Goal: Information Seeking & Learning: Compare options

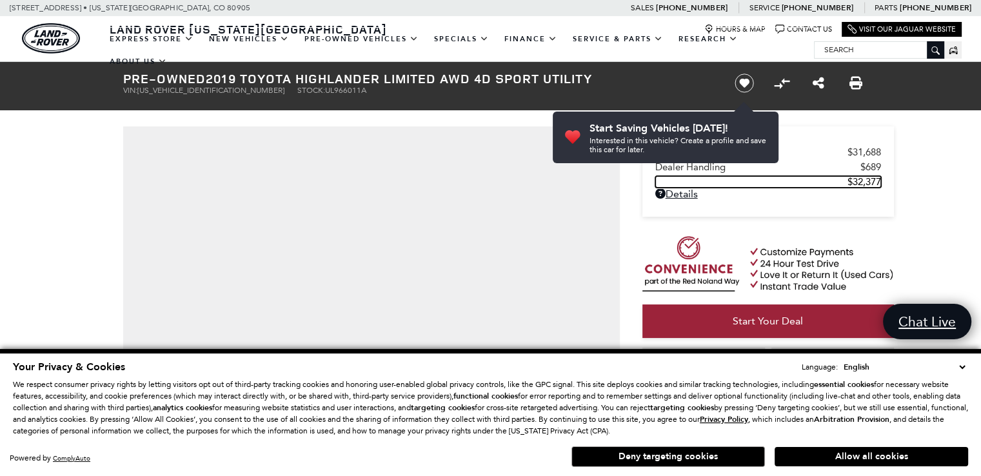
click at [865, 183] on span "$32,377" at bounding box center [865, 182] width 34 height 12
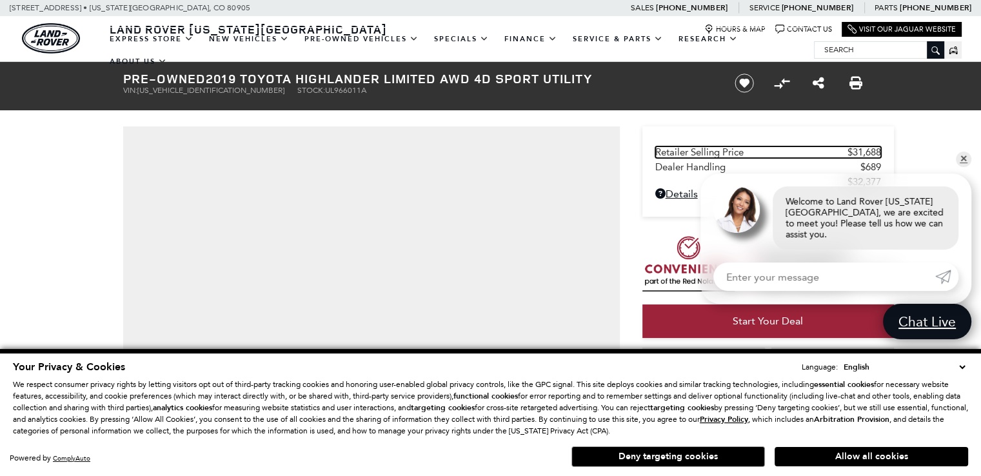
click at [872, 153] on span "$31,688" at bounding box center [865, 152] width 34 height 12
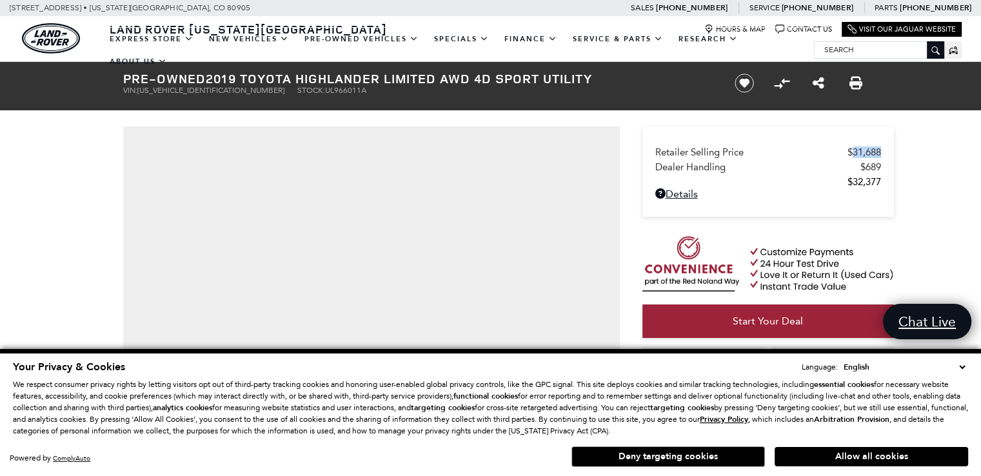
drag, startPoint x: 890, startPoint y: 154, endPoint x: 852, endPoint y: 154, distance: 38.7
click at [852, 154] on div "Retailer Selling Price $31,688 Dealer Handling $689 $32,377 Disclaimer: Dealer …" at bounding box center [769, 171] width 252 height 90
copy span "31,688"
click at [659, 194] on icon at bounding box center [661, 193] width 10 height 10
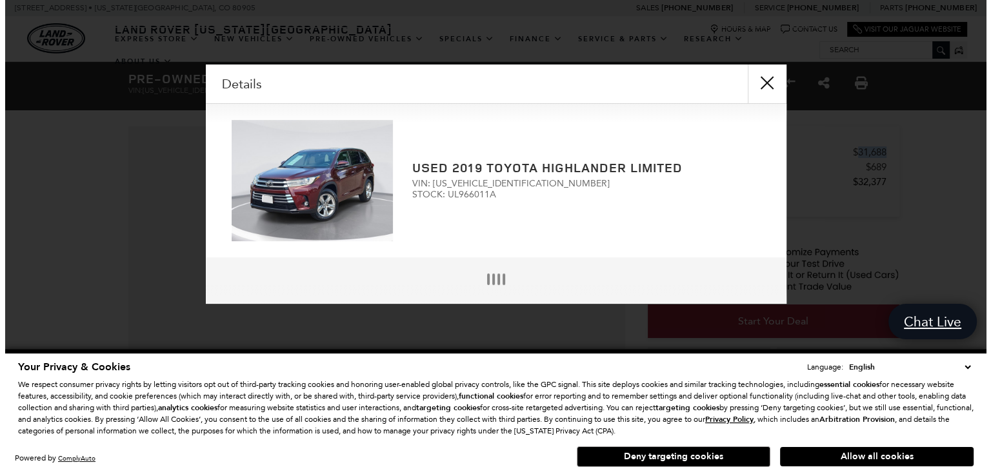
scroll to position [3, 0]
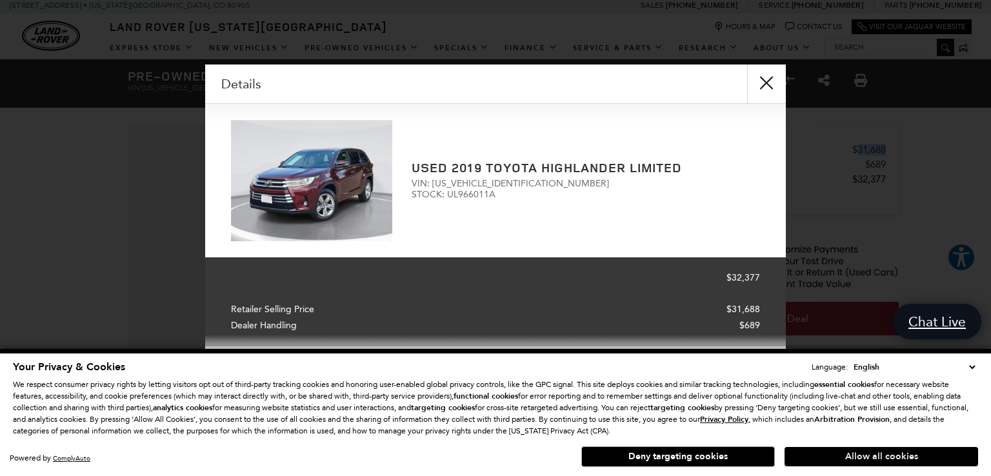
click at [892, 453] on button "Allow all cookies" at bounding box center [882, 456] width 194 height 19
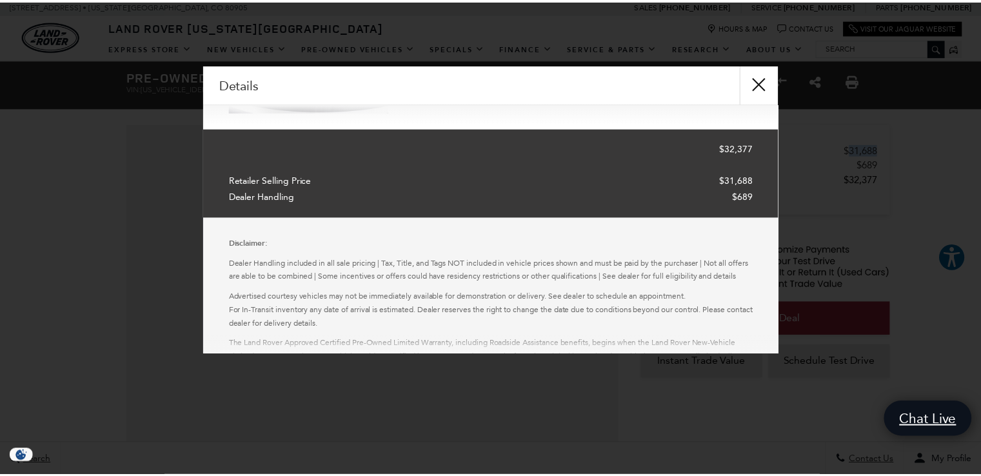
scroll to position [0, 0]
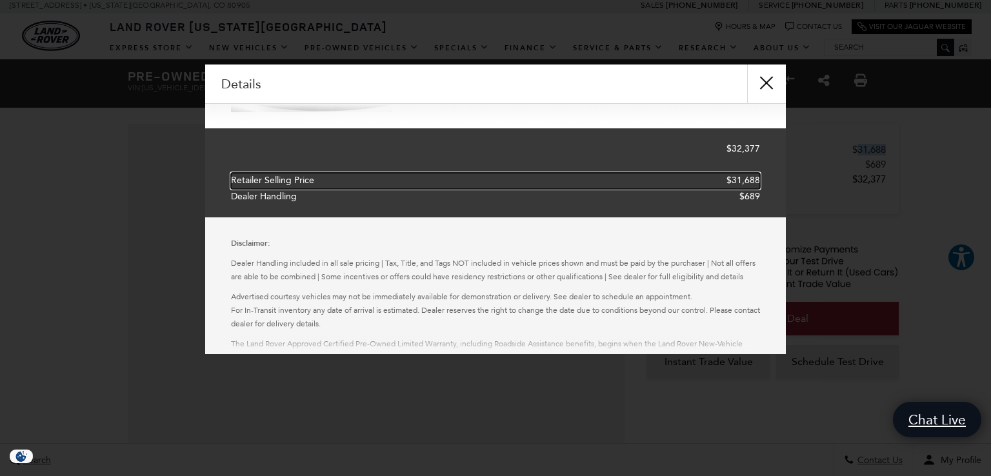
click at [734, 177] on span "$31,688" at bounding box center [744, 181] width 34 height 16
click at [771, 83] on button "close" at bounding box center [766, 84] width 39 height 39
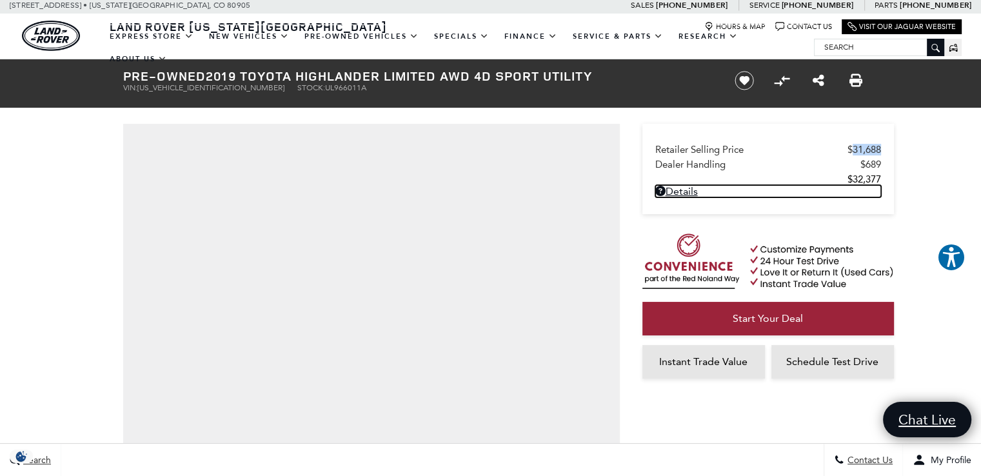
copy span "31,688"
copy span "32,377"
drag, startPoint x: 881, startPoint y: 177, endPoint x: 850, endPoint y: 178, distance: 31.6
click at [850, 178] on div "Retailer Selling Price $31,688 Dealer Handling $689 $32,377 Disclaimer: Dealer …" at bounding box center [769, 169] width 252 height 90
